Goal: Navigation & Orientation: Find specific page/section

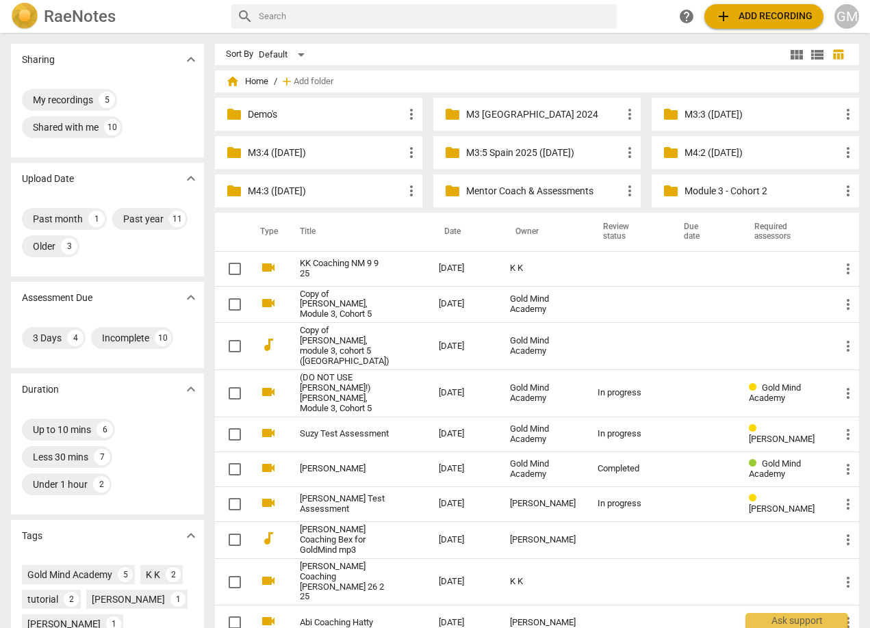
click at [226, 233] on div "Sharing expand_more My recordings 5 Shared with me 10 Upload Date expand_more P…" at bounding box center [435, 331] width 870 height 594
click at [227, 224] on div "Sharing expand_more My recordings 5 Shared with me 10 Upload Date expand_more P…" at bounding box center [435, 331] width 870 height 594
click at [536, 189] on p "Mentor Coach & Assessments" at bounding box center [543, 191] width 155 height 14
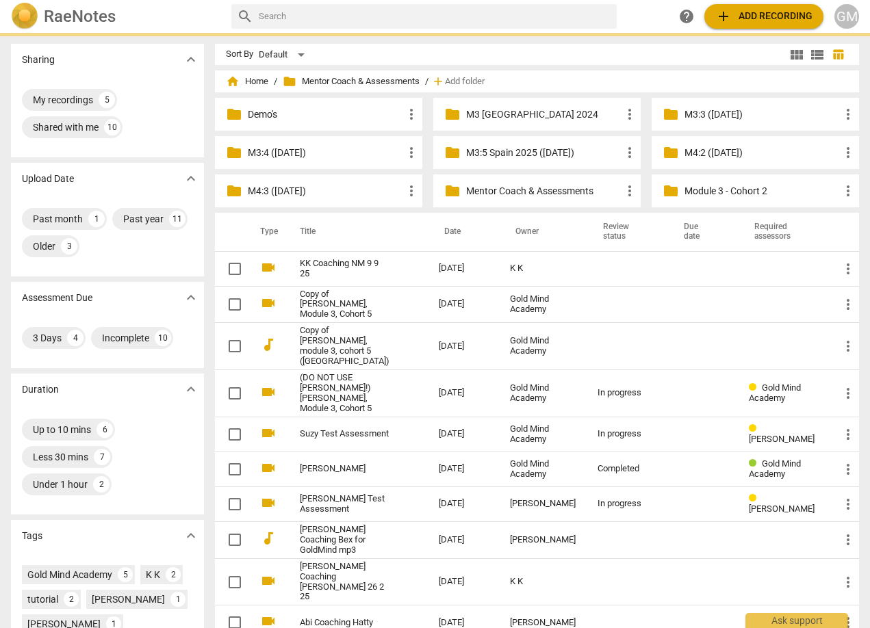
click at [536, 189] on p "Mentor Coach & Assessments" at bounding box center [543, 191] width 155 height 14
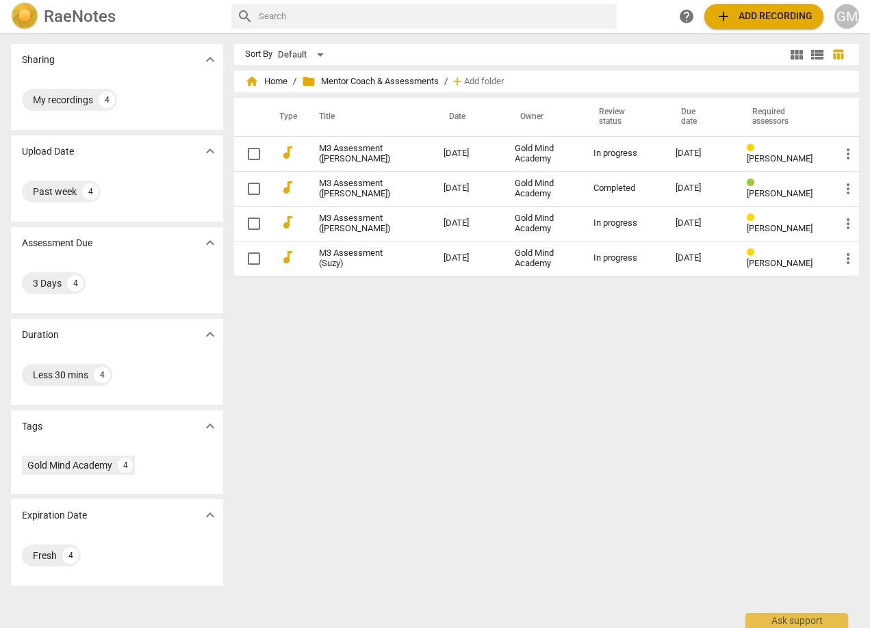
click at [580, 418] on div "Sort By Default view_module view_list table_chart home Home / folder Mentor Coa…" at bounding box center [552, 330] width 636 height 573
click at [272, 83] on span "home Home" at bounding box center [266, 82] width 42 height 14
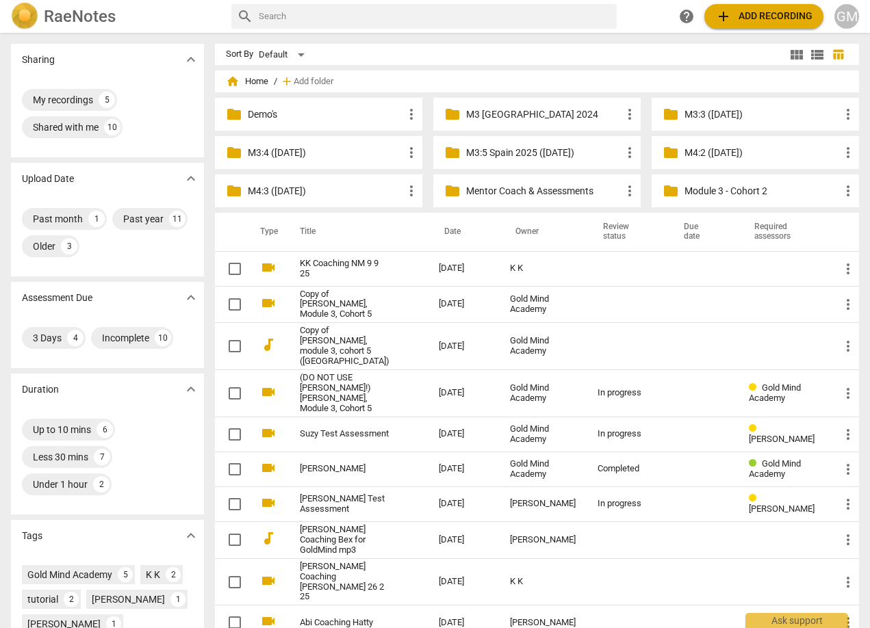
click at [229, 198] on div "Sharing expand_more My recordings 5 Shared with me 10 Upload Date expand_more P…" at bounding box center [435, 331] width 870 height 594
click at [228, 202] on div "Sharing expand_more My recordings 5 Shared with me 10 Upload Date expand_more P…" at bounding box center [435, 331] width 870 height 594
click at [641, 32] on div "[PERSON_NAME] search help add Add recording GM Sharing expand_more My recording…" at bounding box center [435, 314] width 870 height 628
click at [632, 36] on div "Sharing expand_more My recordings 5 Shared with me 10 Upload Date expand_more P…" at bounding box center [435, 331] width 870 height 594
click at [345, 155] on p "M3:4 ([DATE])" at bounding box center [325, 153] width 155 height 14
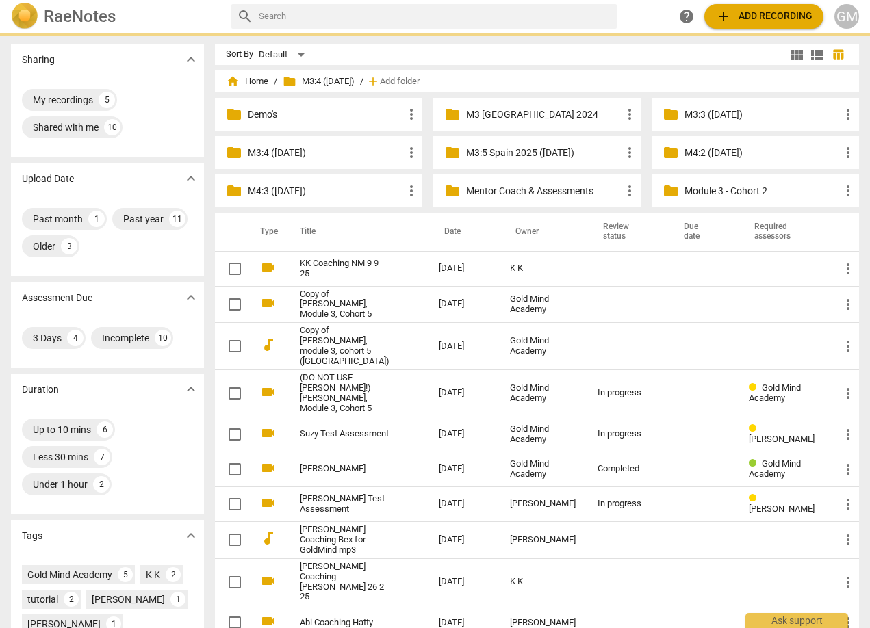
click at [346, 155] on p "M3:4 ([DATE])" at bounding box center [325, 153] width 155 height 14
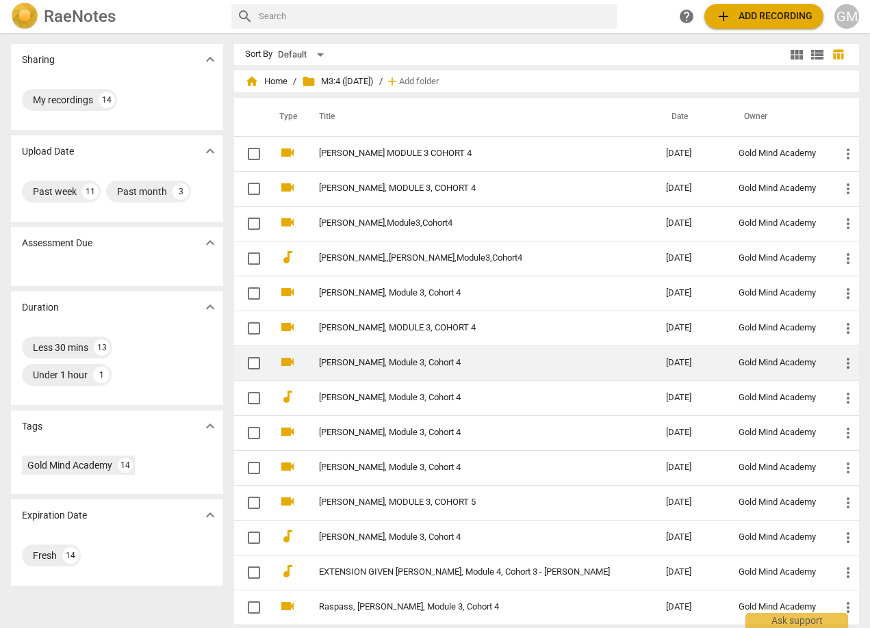
click at [413, 367] on link "[PERSON_NAME], Module 3, Cohort 4" at bounding box center [468, 363] width 298 height 10
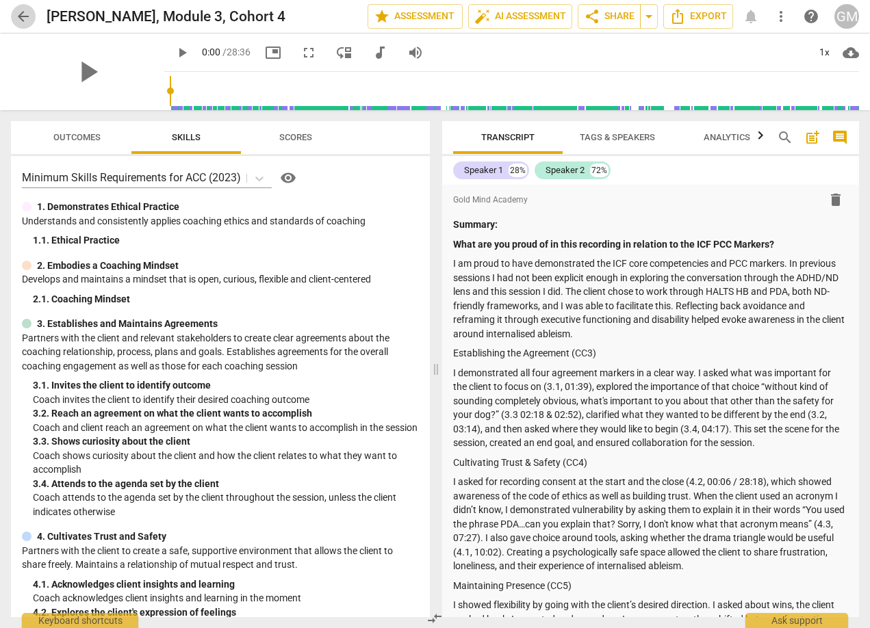
click at [21, 21] on span "arrow_back" at bounding box center [23, 16] width 16 height 16
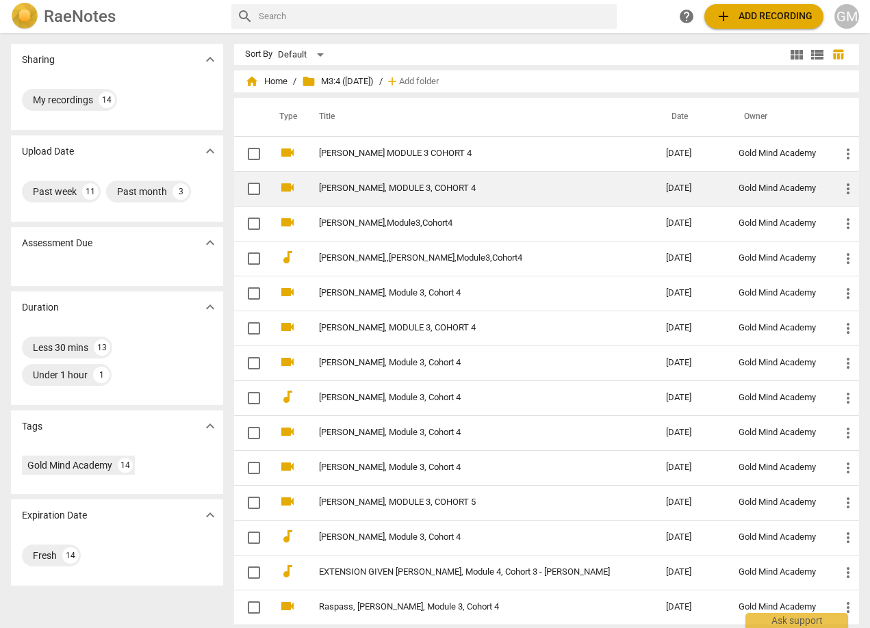
click at [432, 185] on link "[PERSON_NAME], MODULE 3, COHORT 4" at bounding box center [468, 188] width 298 height 10
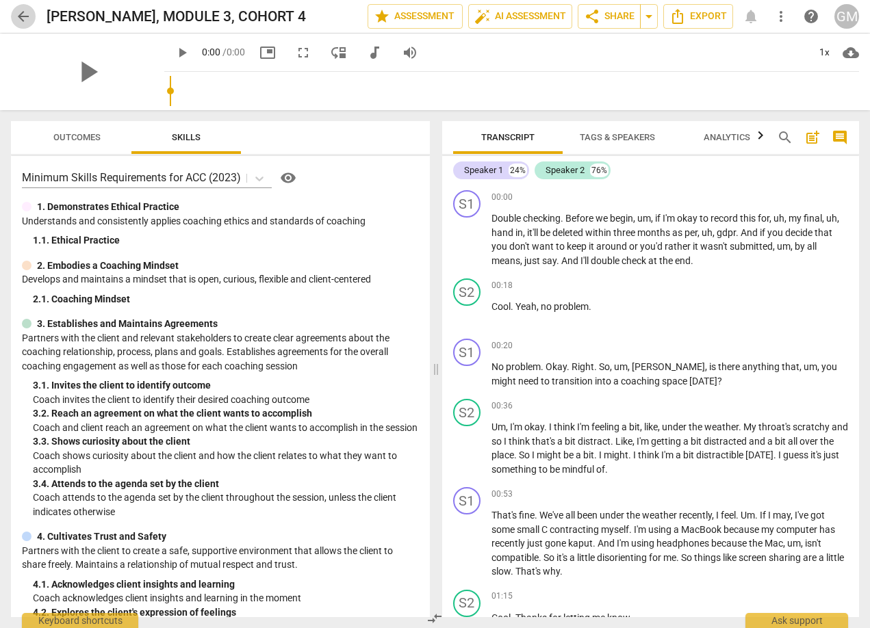
click at [28, 14] on span "arrow_back" at bounding box center [23, 16] width 16 height 16
